Goal: Information Seeking & Learning: Learn about a topic

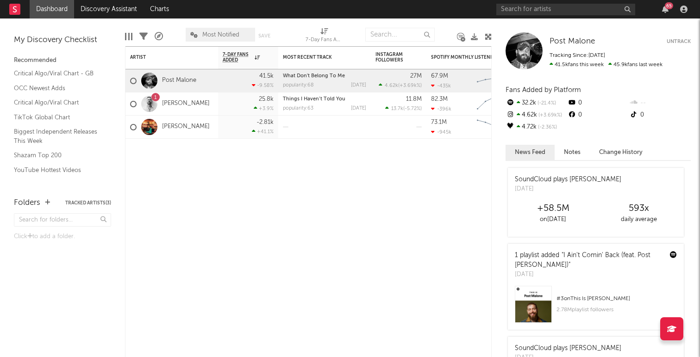
click at [544, 16] on div "65" at bounding box center [593, 9] width 194 height 19
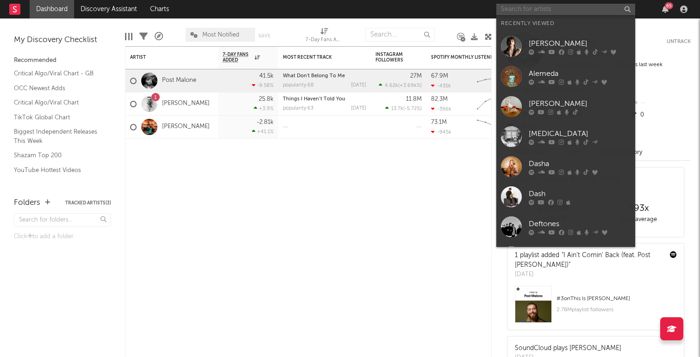
click at [544, 15] on input "text" at bounding box center [565, 10] width 139 height 12
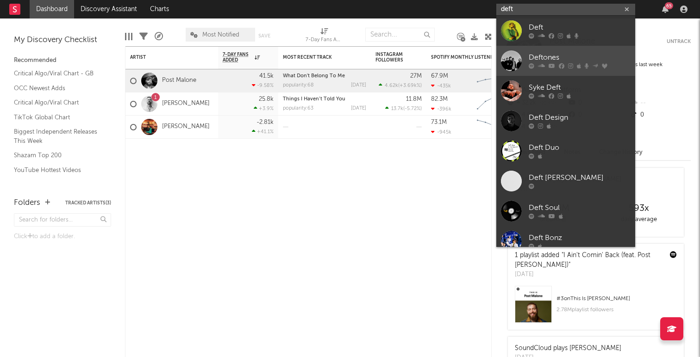
type input "deft"
click at [555, 59] on div "Deftones" at bounding box center [579, 57] width 102 height 11
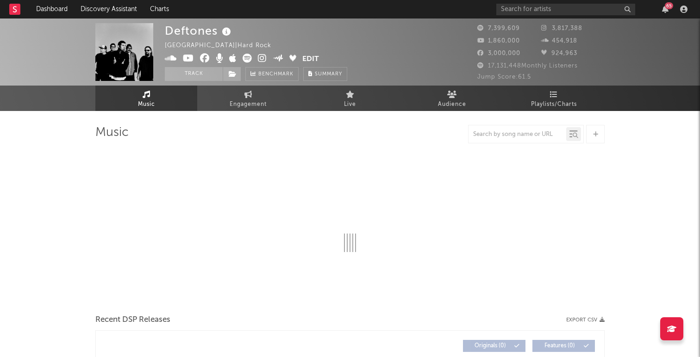
select select "6m"
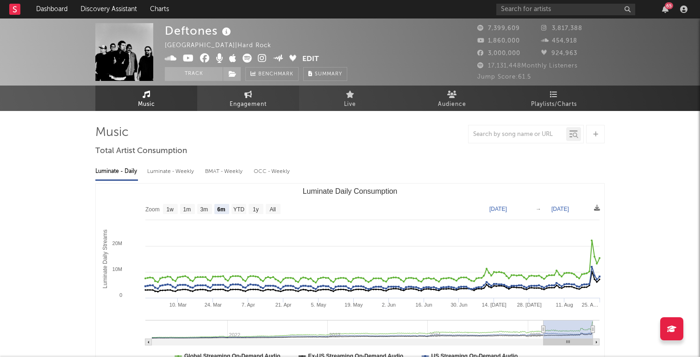
click at [239, 101] on span "Engagement" at bounding box center [248, 104] width 37 height 11
select select "1w"
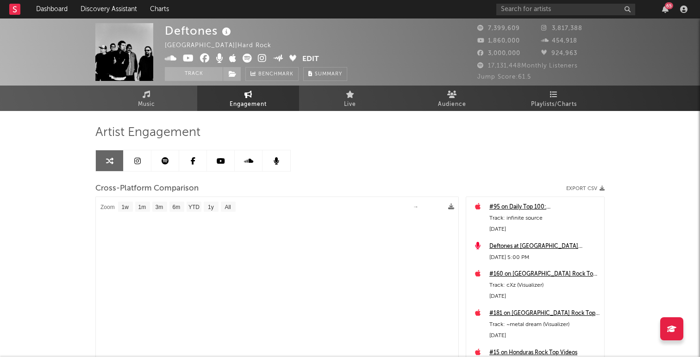
select select "1m"
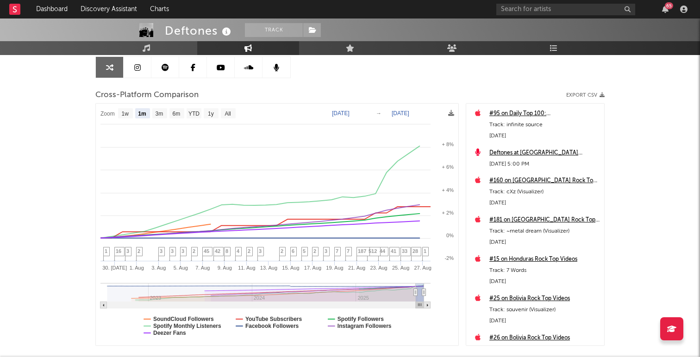
scroll to position [96, 0]
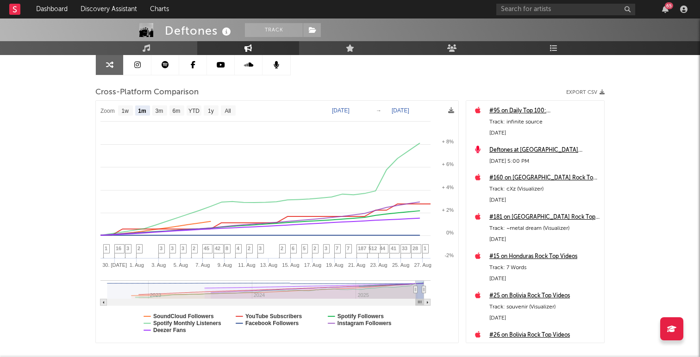
click at [348, 111] on text "[DATE]" at bounding box center [341, 110] width 18 height 6
click at [367, 108] on input "[DATE]" at bounding box center [345, 110] width 43 height 9
type input "[DATE]"
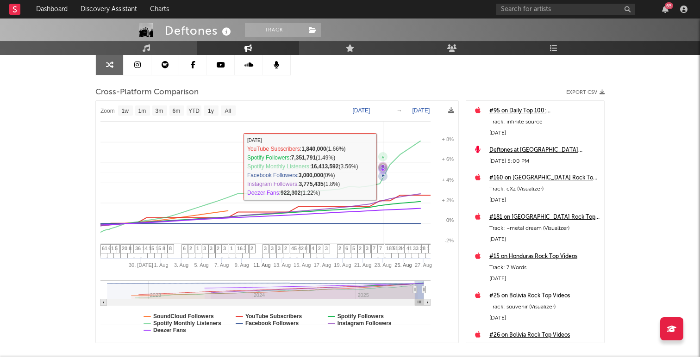
select select "1w"
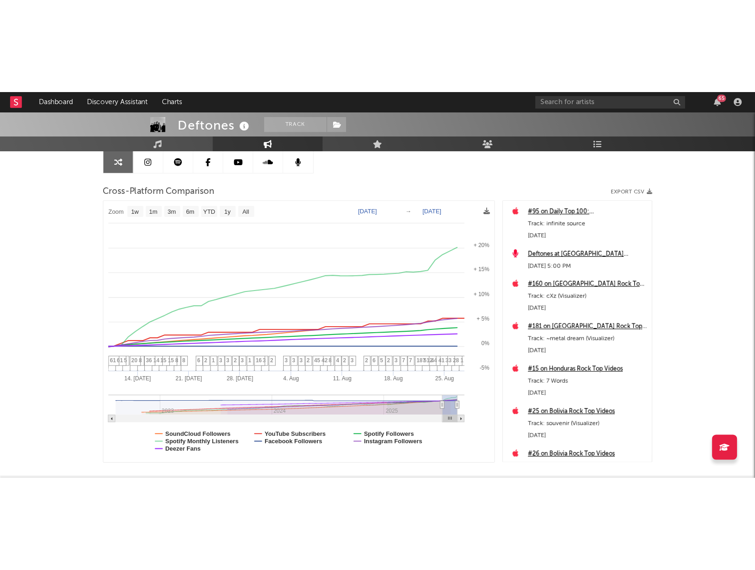
scroll to position [0, 0]
